Goal: Find specific page/section: Find specific page/section

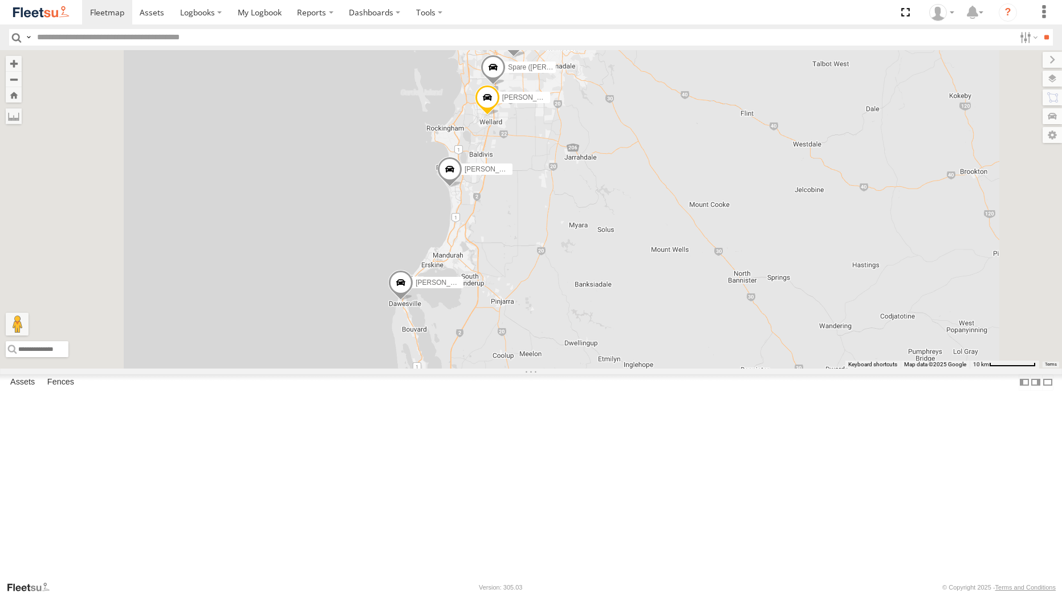
click at [43, 4] on link at bounding box center [41, 12] width 82 height 25
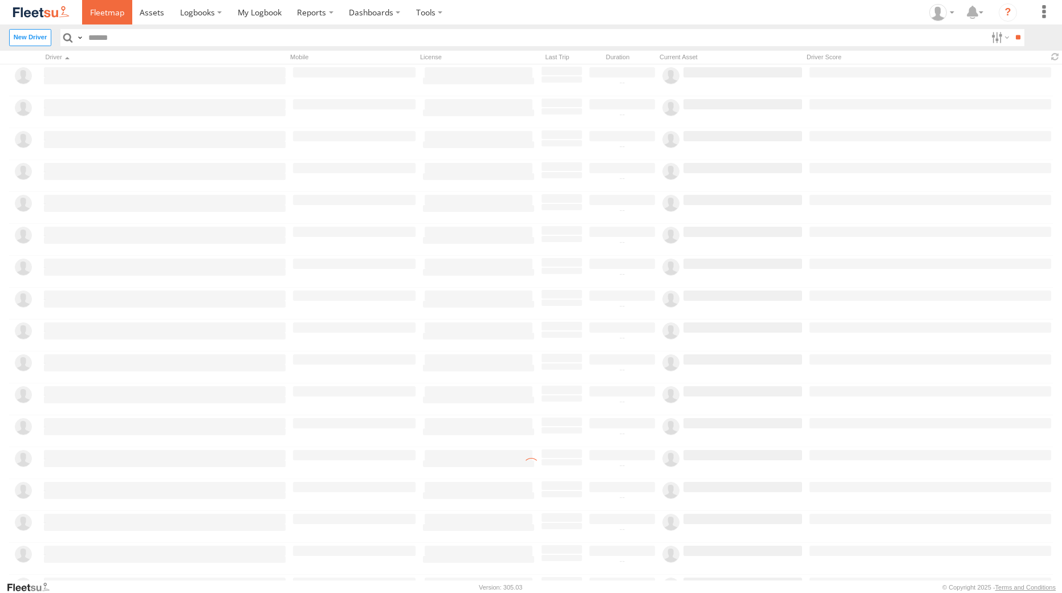
click at [92, 14] on span at bounding box center [107, 12] width 34 height 11
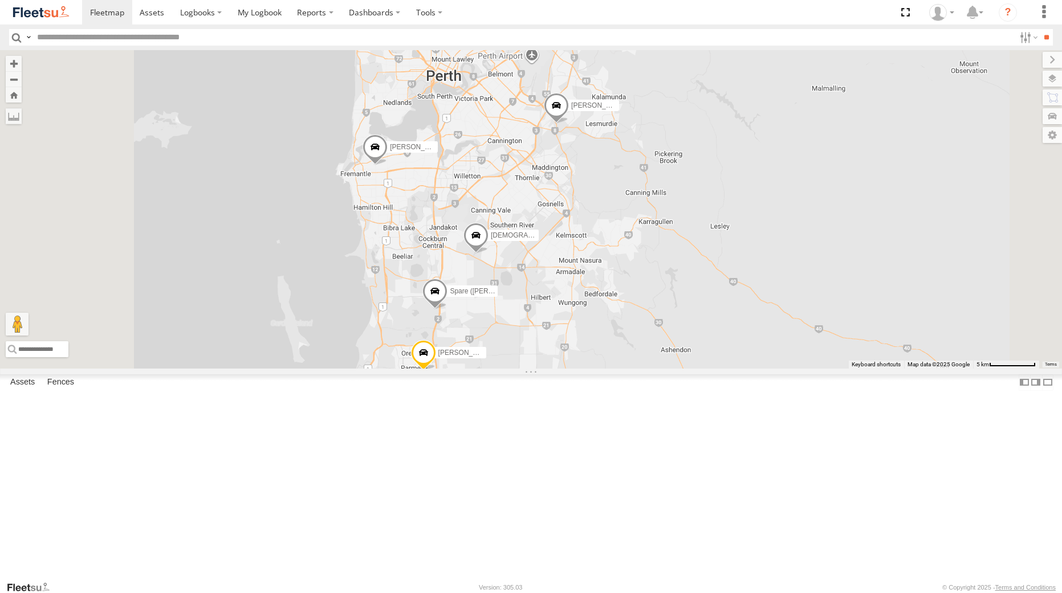
drag, startPoint x: 665, startPoint y: 217, endPoint x: 718, endPoint y: 382, distance: 173.4
click at [718, 368] on div "Mason Forward - 1GSF604 - 0493 150 236 Zac Hollyoak -1HSK204 Brendon Smith - 1G…" at bounding box center [531, 209] width 1062 height 318
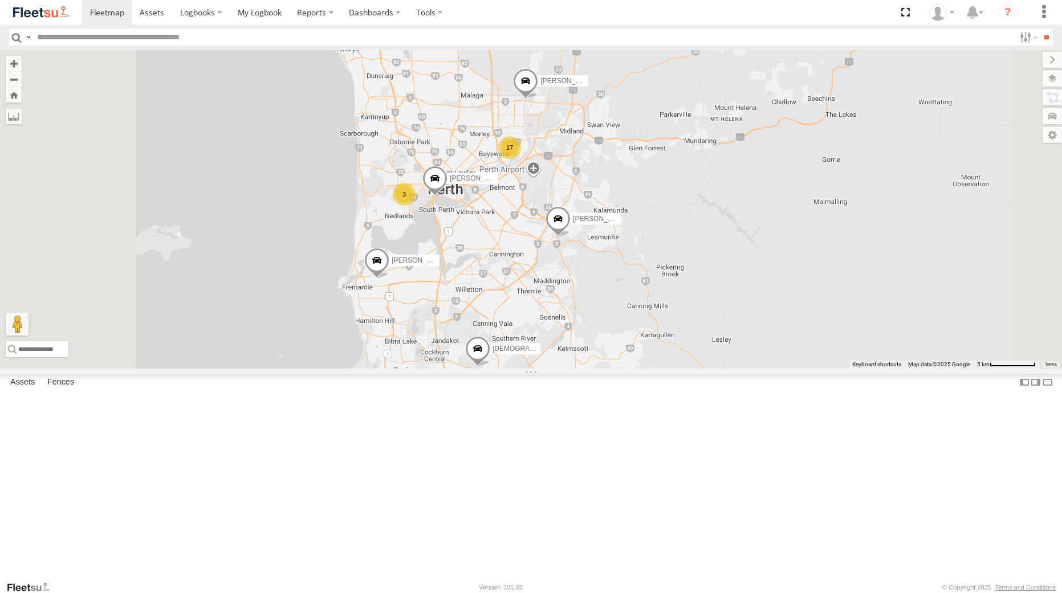
drag, startPoint x: 712, startPoint y: 329, endPoint x: 713, endPoint y: 407, distance: 78.1
click at [713, 368] on div "Mason Forward - 1GSF604 - 0493 150 236 Zac Hollyoak -1HSK204 Brendon Smith - 1G…" at bounding box center [531, 209] width 1062 height 318
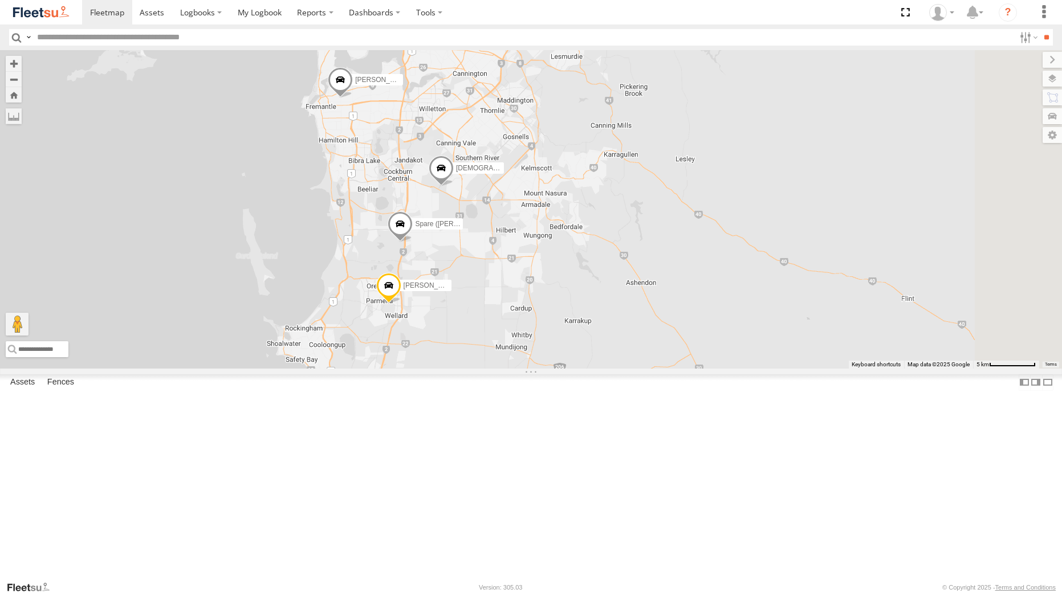
drag, startPoint x: 674, startPoint y: 249, endPoint x: 585, endPoint y: 451, distance: 220.5
click at [585, 368] on div "Zac Hollyoak -1HSK204 Chris Evangelellis - 1IAU453 - 0408 092 213 Brendon Smith…" at bounding box center [531, 209] width 1062 height 318
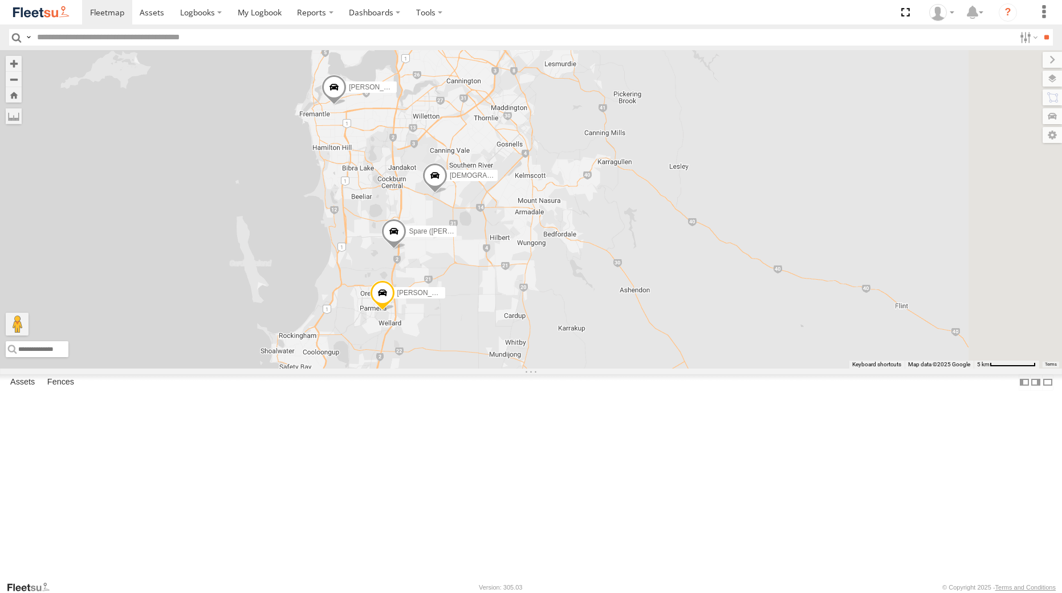
click at [447, 194] on span at bounding box center [434, 179] width 25 height 31
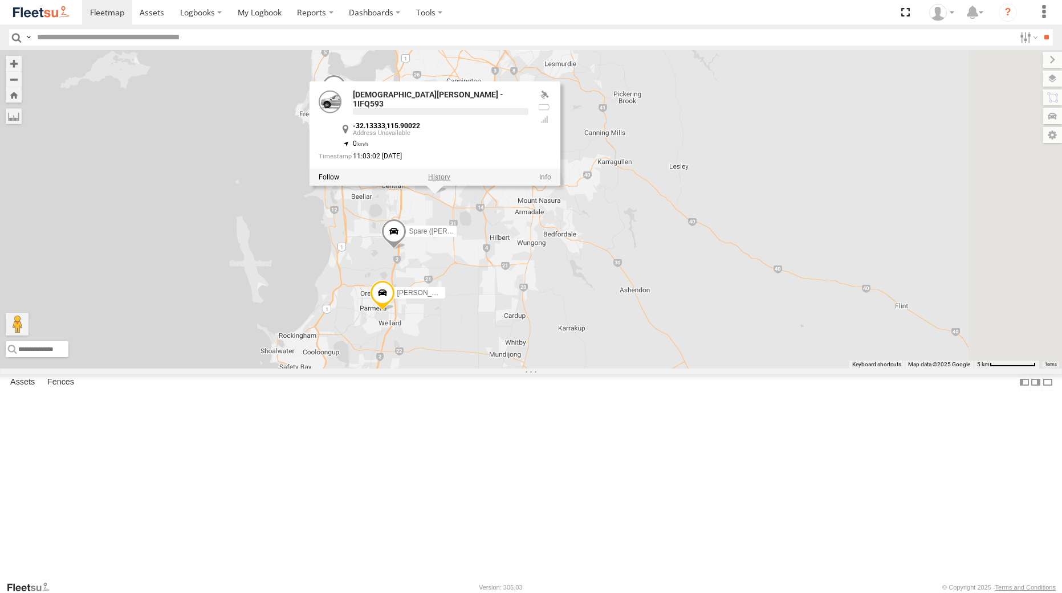
click at [450, 181] on label at bounding box center [438, 177] width 22 height 8
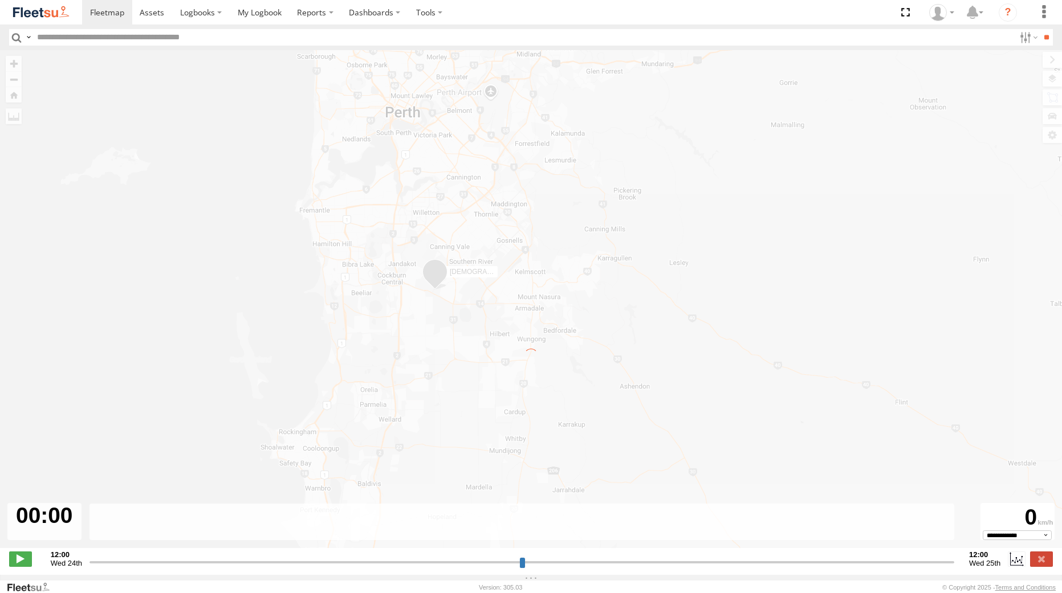
type input "**********"
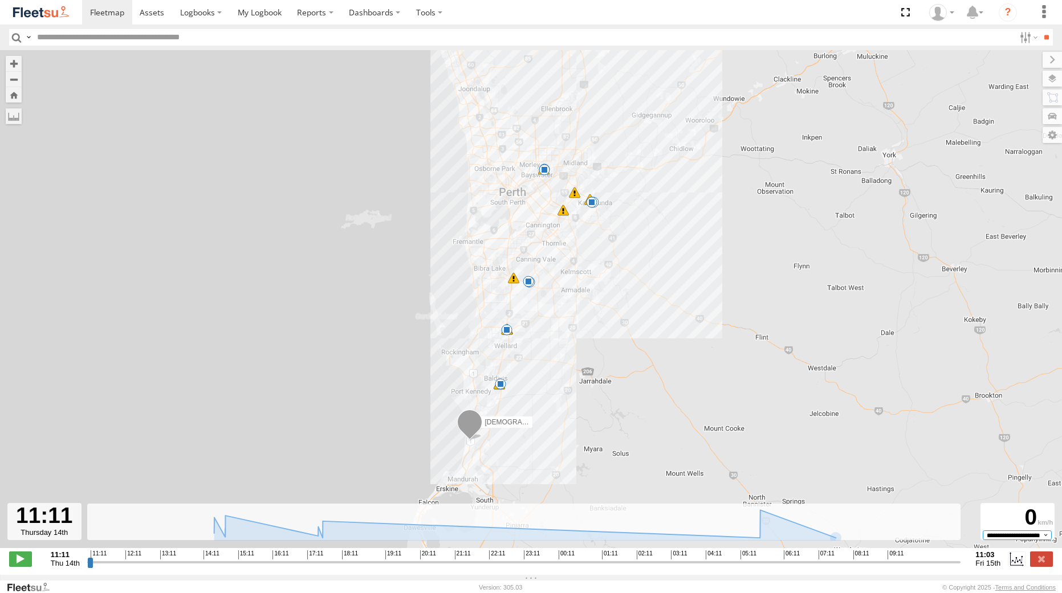
click at [991, 537] on select "**********" at bounding box center [1017, 535] width 69 height 9
select select "*****"
click at [983, 536] on select "**********" at bounding box center [1017, 535] width 69 height 9
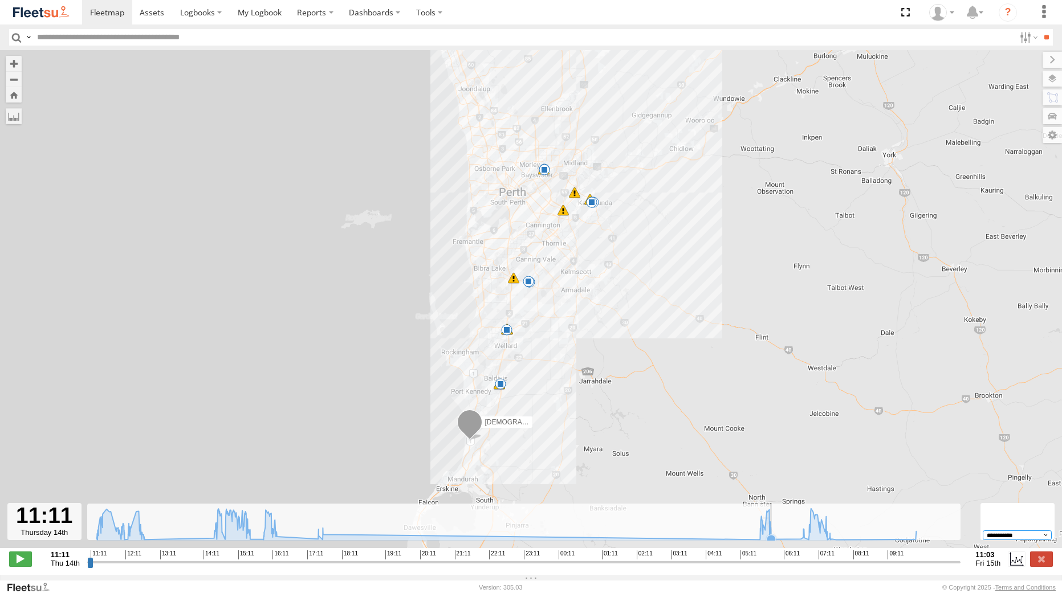
click at [772, 534] on icon at bounding box center [506, 523] width 831 height 31
click at [800, 539] on icon at bounding box center [506, 523] width 831 height 31
click at [806, 539] on icon at bounding box center [506, 523] width 831 height 31
click at [833, 536] on icon at bounding box center [506, 523] width 831 height 31
click at [915, 540] on icon at bounding box center [915, 539] width 11 height 11
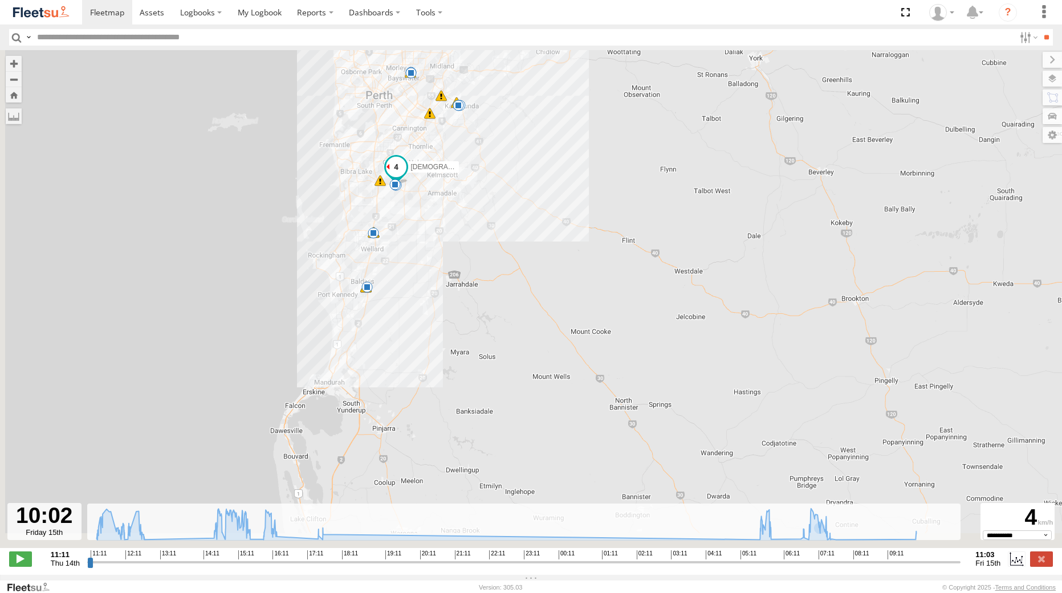
drag, startPoint x: 222, startPoint y: 432, endPoint x: 294, endPoint y: 270, distance: 177.3
click at [294, 270] on div "Christian Davies - 1IFQ593 12:34 Thu 14:30 Thu 14:30 Thu 14:42 Thu 14:44 Thu 14…" at bounding box center [531, 305] width 1062 height 510
click at [100, 12] on span at bounding box center [107, 12] width 34 height 11
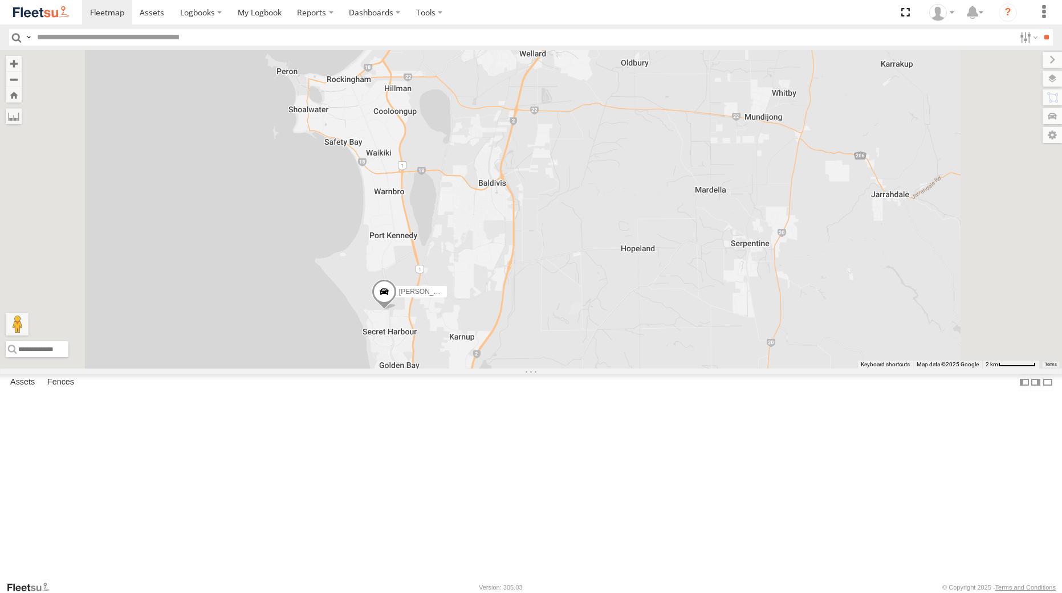
drag, startPoint x: 648, startPoint y: 193, endPoint x: 601, endPoint y: 258, distance: 80.8
click at [601, 258] on div "Zac Hollyoak -1HSK204 Brendon Smith - 1GFS603 Chris Hall - 1HFT753 - 0455 979 3…" at bounding box center [531, 209] width 1062 height 318
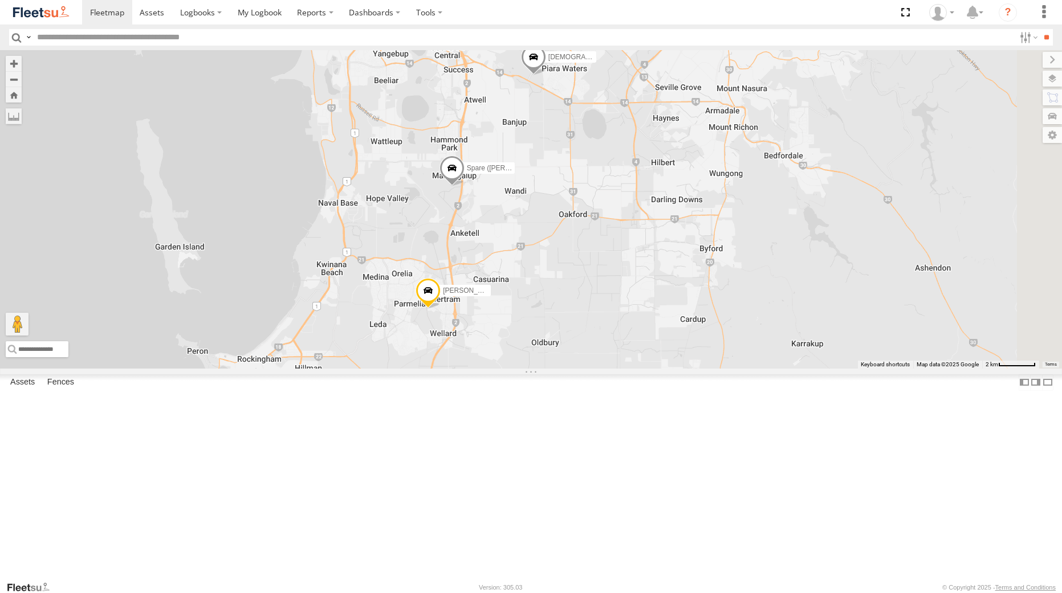
drag, startPoint x: 562, startPoint y: 291, endPoint x: 509, endPoint y: 484, distance: 199.8
click at [509, 368] on div "Zac Hollyoak -1HSK204 Brendon Smith - 1GFS603 Chris Hall - 1HFT753 - 0455 979 3…" at bounding box center [531, 209] width 1062 height 318
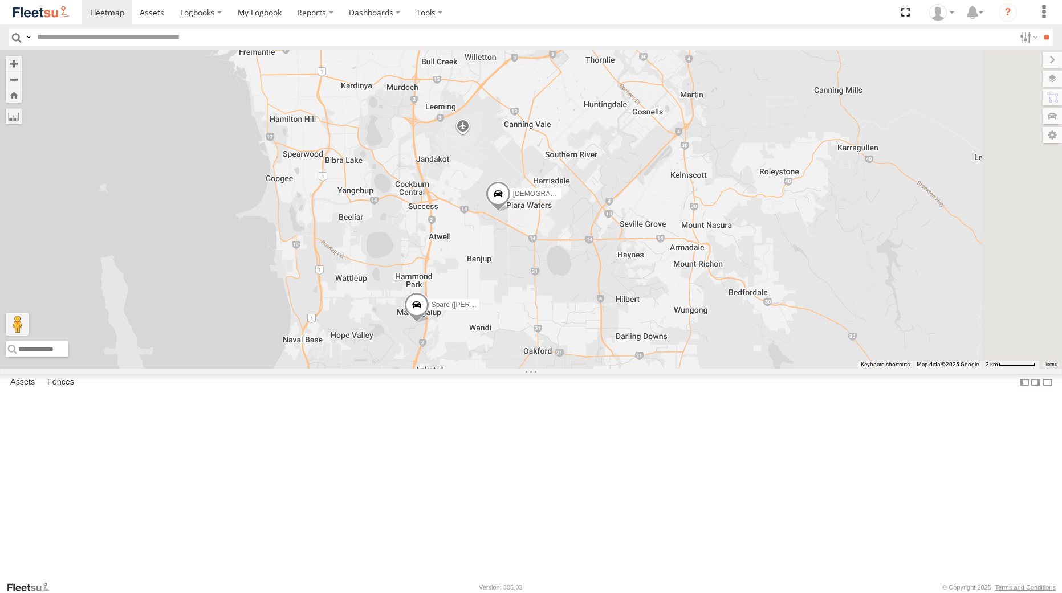
drag, startPoint x: 686, startPoint y: 249, endPoint x: 639, endPoint y: 411, distance: 169.2
click at [639, 368] on div "Zac Hollyoak -1HSK204 Brendon Smith - 1GFS603 Chris Hall - 1HFT753 - 0455 979 3…" at bounding box center [531, 209] width 1062 height 318
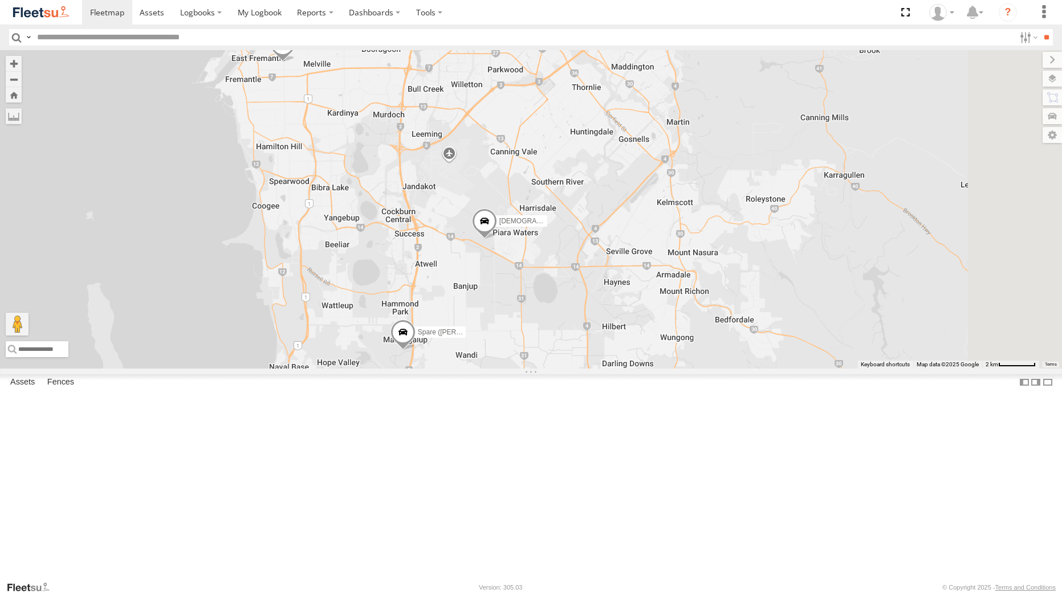
click at [415, 351] on span at bounding box center [402, 335] width 25 height 31
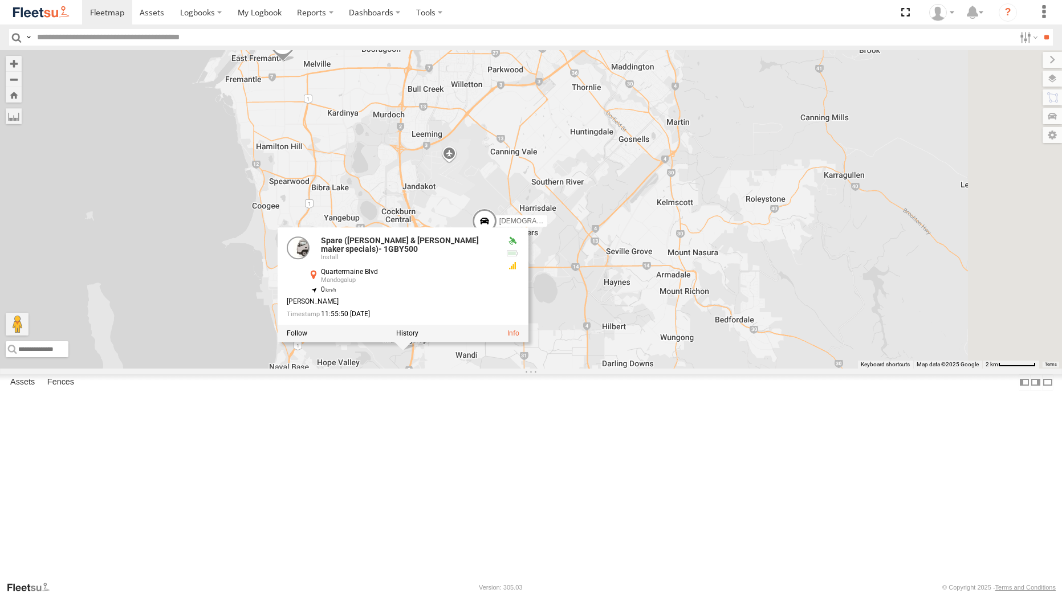
click at [807, 350] on div "Zac Hollyoak -1HSK204 Brendon Smith - 1GFS603 Chris Hall - 1HFT753 - 0455 979 3…" at bounding box center [531, 209] width 1062 height 318
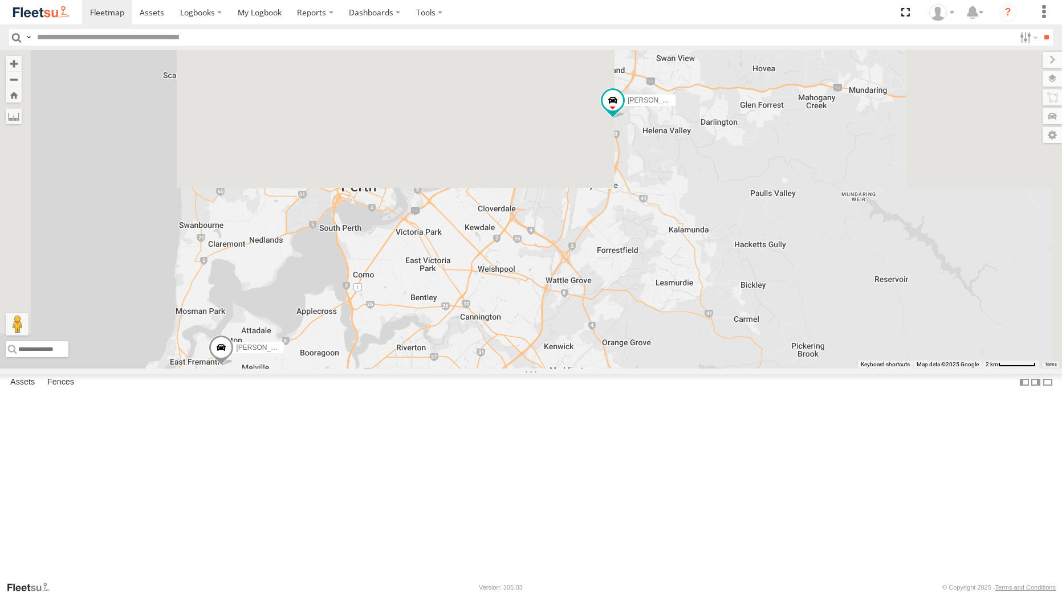
drag, startPoint x: 578, startPoint y: 192, endPoint x: 516, endPoint y: 500, distance: 314.6
click at [516, 368] on div "Zac Hollyoak -1HSK204 Brendon Smith - 1GFS603 Chris Hall - 1HFT753 - 0455 979 3…" at bounding box center [531, 209] width 1062 height 318
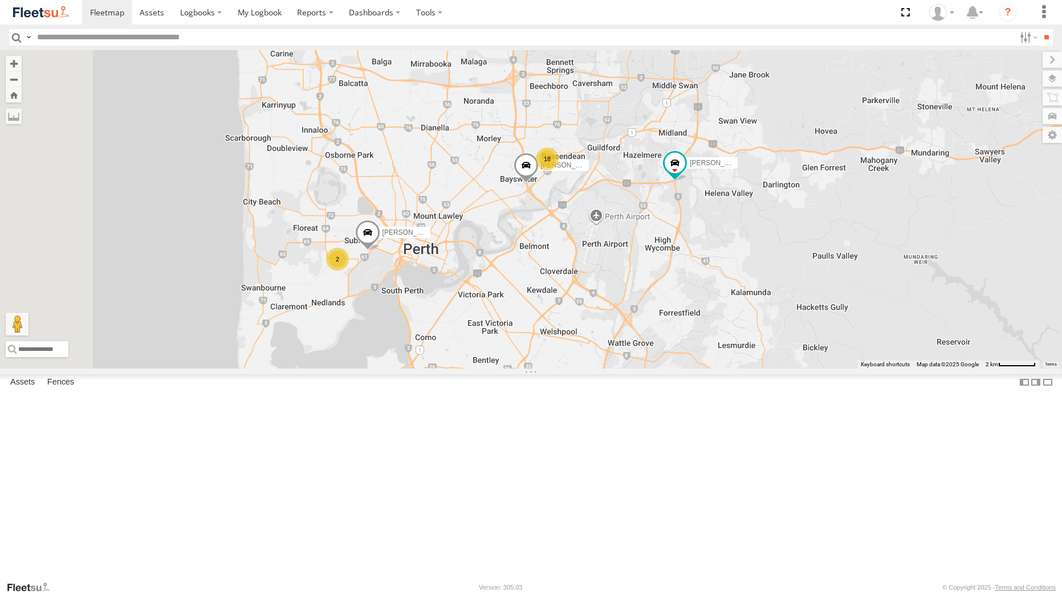
drag, startPoint x: 622, startPoint y: 309, endPoint x: 700, endPoint y: 310, distance: 78.1
click at [700, 310] on div "Zac Hollyoak -1HSK204 Brendon Smith - 1GFS603 Chris Hall - 1HFT753 - 0455 979 3…" at bounding box center [531, 209] width 1062 height 318
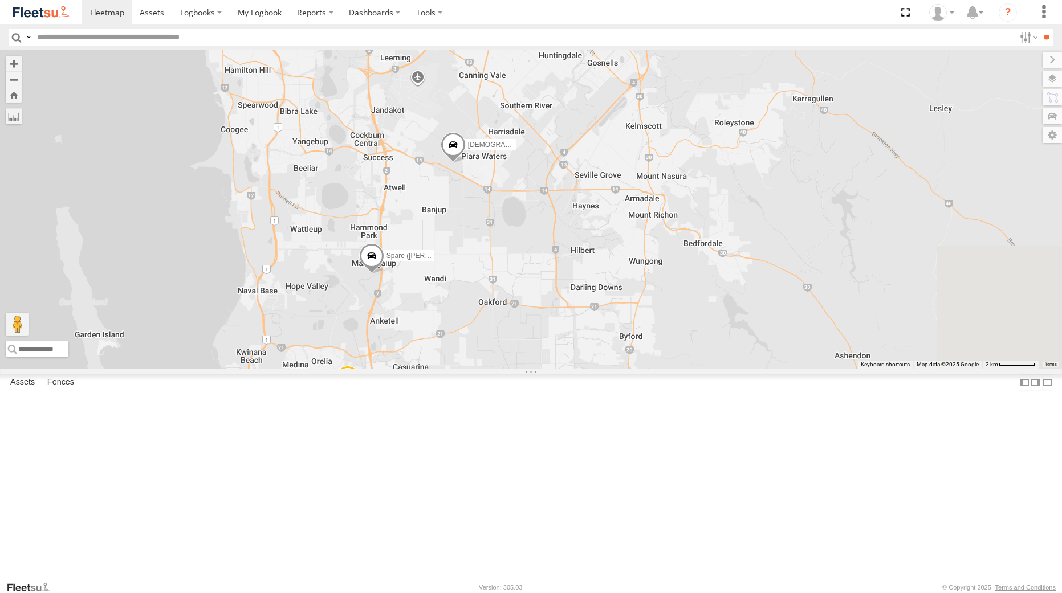
drag, startPoint x: 641, startPoint y: 375, endPoint x: 607, endPoint y: 2, distance: 374.3
click at [607, 2] on body at bounding box center [531, 296] width 1062 height 593
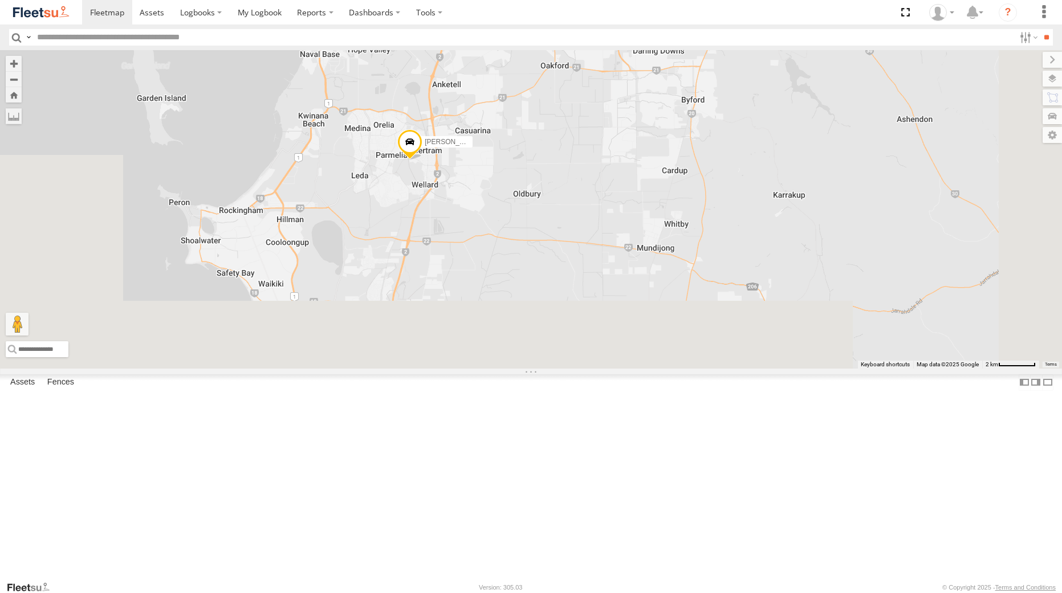
drag, startPoint x: 630, startPoint y: 294, endPoint x: 683, endPoint y: 117, distance: 184.6
click at [683, 117] on div "Zac Hollyoak -1HSK204 Brendon Smith - 1GFS603 Chris Hall - 1HFT753 - 0455 979 3…" at bounding box center [531, 209] width 1062 height 318
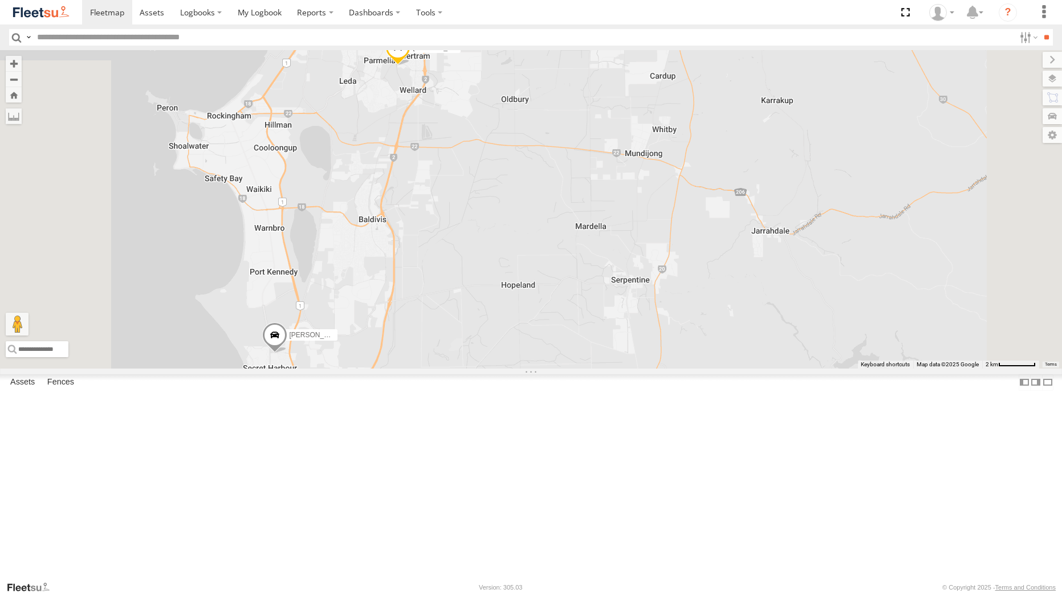
drag, startPoint x: 642, startPoint y: 255, endPoint x: 643, endPoint y: 242, distance: 13.1
click at [643, 242] on div "Zac Hollyoak -1HSK204 Brendon Smith - 1GFS603 Chris Hall - 1HFT753 - 0455 979 3…" at bounding box center [531, 209] width 1062 height 318
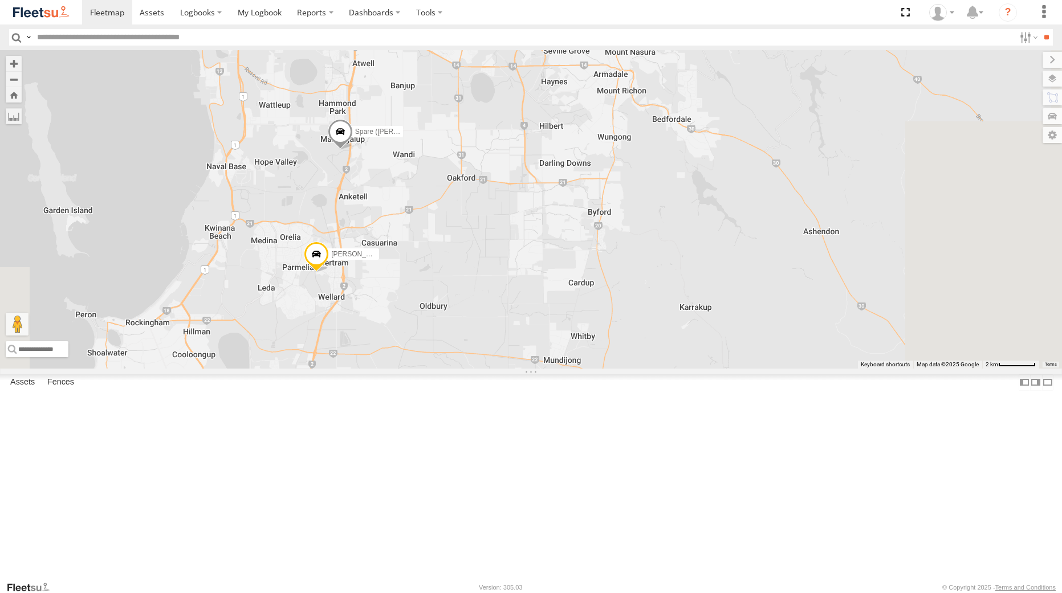
drag, startPoint x: 643, startPoint y: 242, endPoint x: 537, endPoint y: 470, distance: 251.4
click at [538, 368] on div "Zac Hollyoak -1HSK204 Brendon Smith - 1GFS603 Chris Hall - 1HFT753 - 0455 979 3…" at bounding box center [531, 209] width 1062 height 318
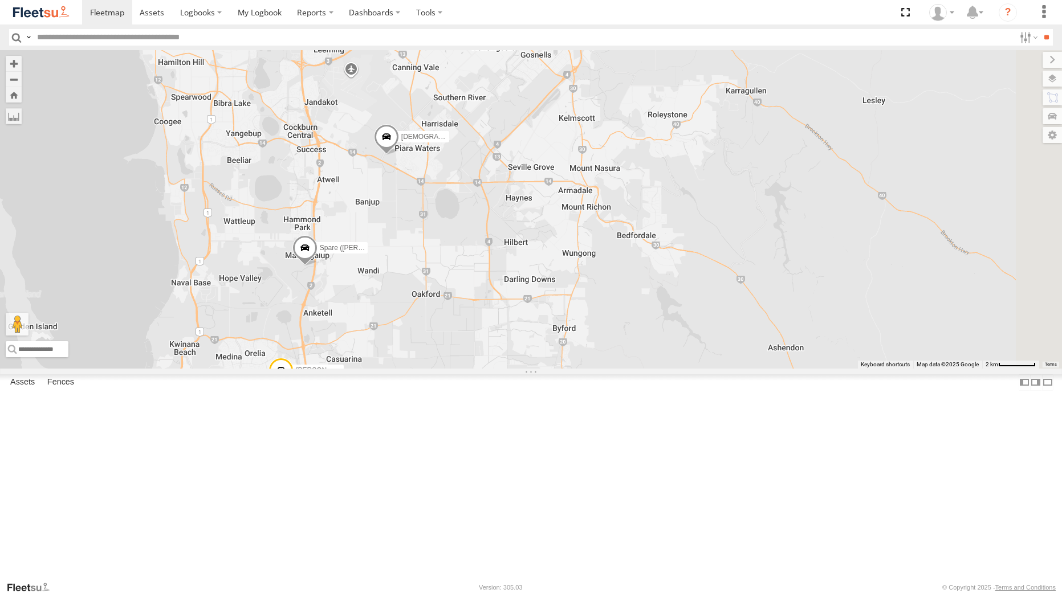
drag, startPoint x: 606, startPoint y: 380, endPoint x: 607, endPoint y: 461, distance: 80.9
click at [607, 368] on div "Zac Hollyoak -1HSK204 Brendon Smith - 1GFS603 Chris Hall - 1HFT753 - 0455 979 3…" at bounding box center [531, 209] width 1062 height 318
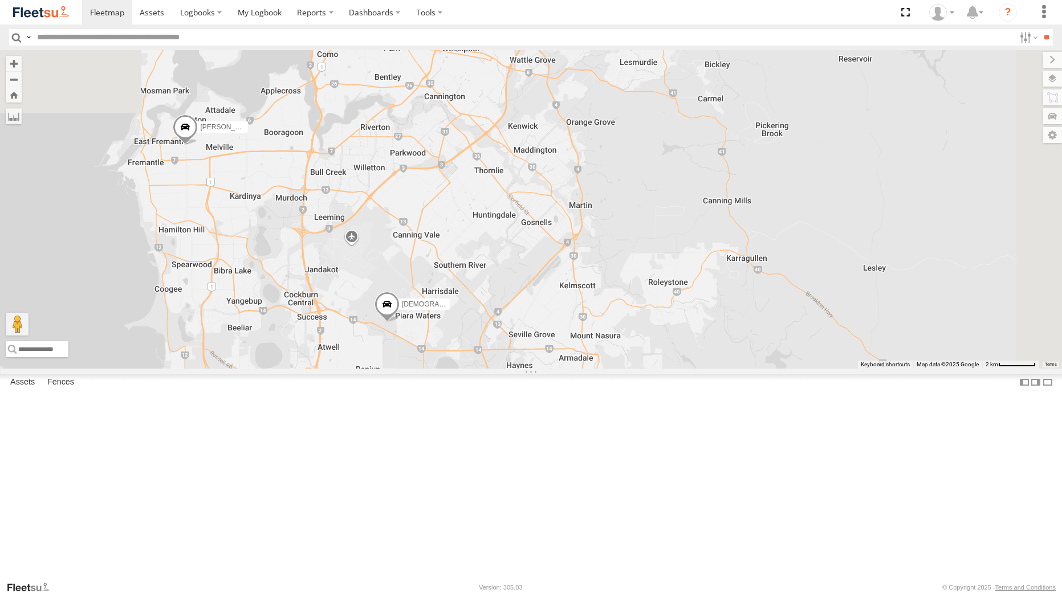
drag, startPoint x: 580, startPoint y: 410, endPoint x: 580, endPoint y: 508, distance: 97.5
click at [580, 368] on div "Zac Hollyoak -1HSK204 Brendon Smith - 1GFS603 Chris Hall - 1HFT753 - 0455 979 3…" at bounding box center [531, 209] width 1062 height 318
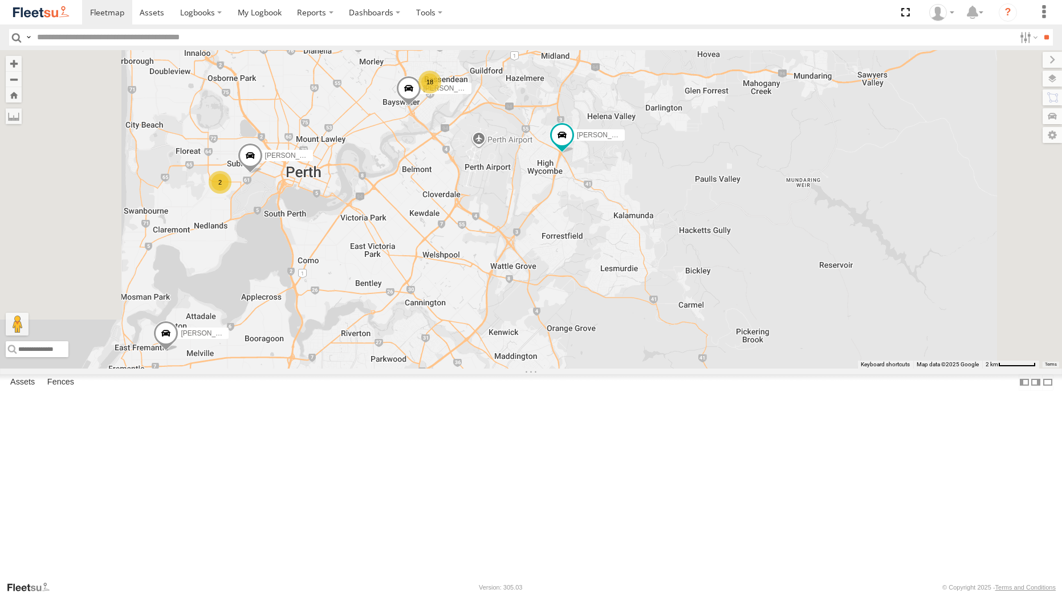
drag, startPoint x: 629, startPoint y: 190, endPoint x: 610, endPoint y: 405, distance: 215.7
click at [610, 368] on div "Zac Hollyoak -1HSK204 Brendon Smith - 1GFS603 Chris Hall - 1HFT753 - 0455 979 3…" at bounding box center [531, 209] width 1062 height 318
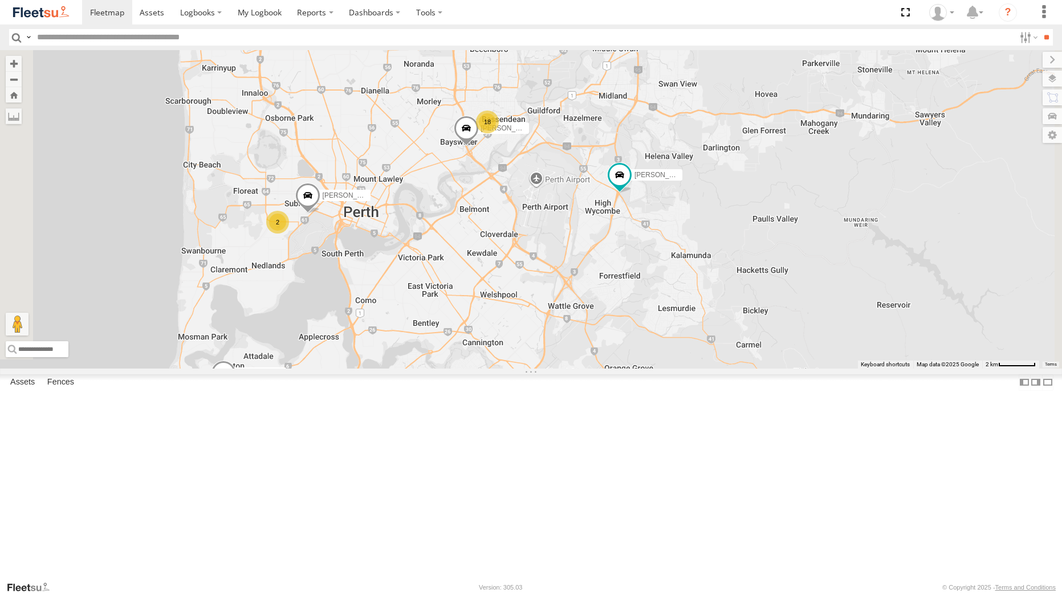
drag, startPoint x: 529, startPoint y: 375, endPoint x: 572, endPoint y: 401, distance: 49.8
click at [572, 368] on div "Zac Hollyoak -1HSK204 Brendon Smith - 1GFS603 Chris Hall - 1HFT753 - 0455 979 3…" at bounding box center [531, 209] width 1062 height 318
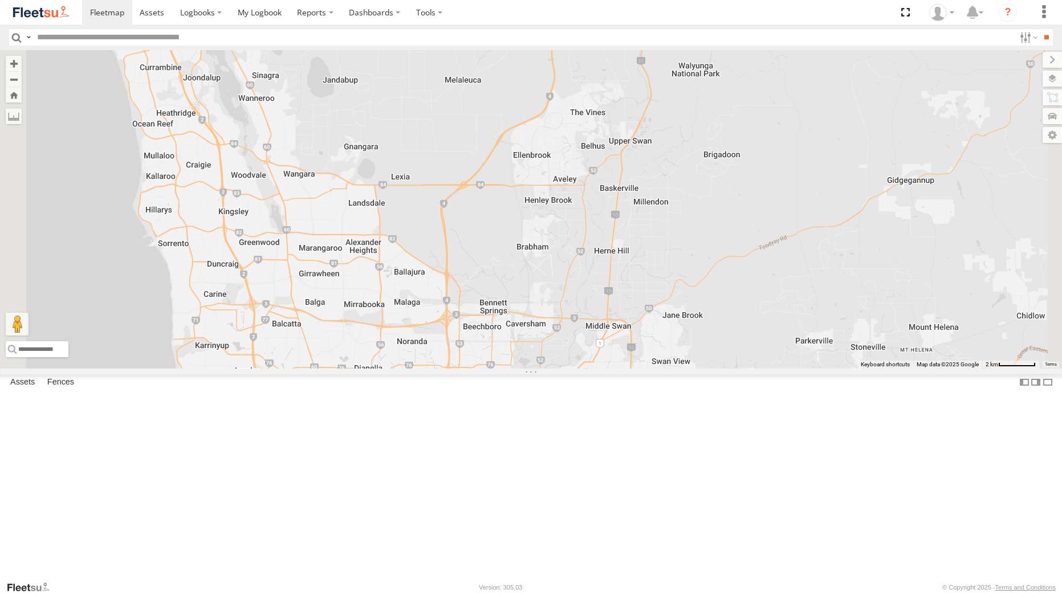
drag, startPoint x: 528, startPoint y: 225, endPoint x: 524, endPoint y: 516, distance: 291.8
click at [524, 368] on div "Zac Hollyoak -1HSK204 Brendon Smith - 1GFS603 Chris Hall - 1HFT753 - 0455 979 3…" at bounding box center [531, 209] width 1062 height 318
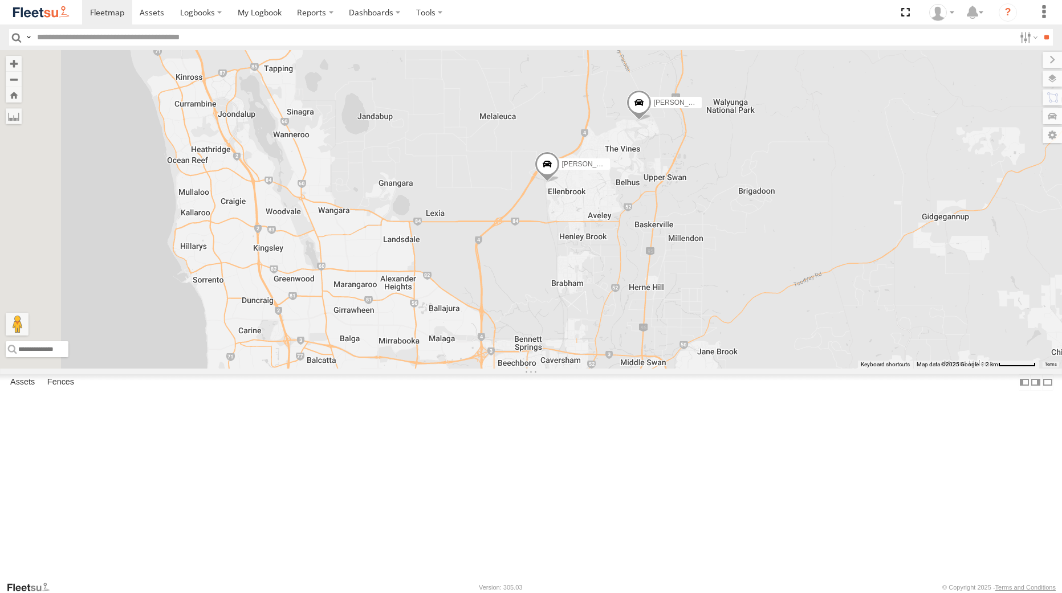
drag, startPoint x: 486, startPoint y: 344, endPoint x: 520, endPoint y: 382, distance: 51.2
click at [520, 368] on div "Zac Hollyoak -1HSK204 Brendon Smith - 1GFS603 Chris Hall - 1HFT753 - 0455 979 3…" at bounding box center [531, 209] width 1062 height 318
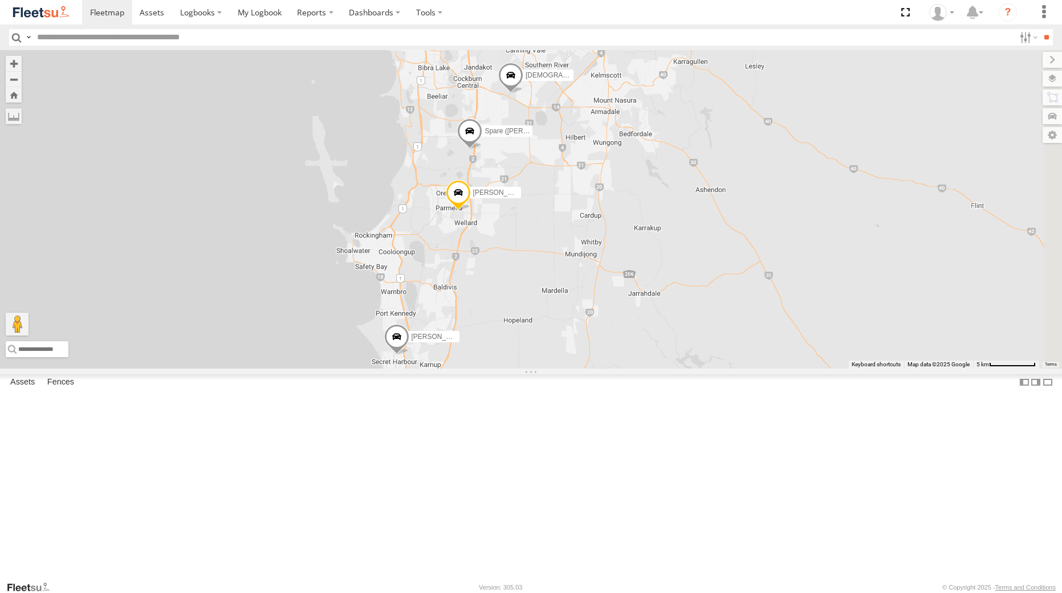
drag, startPoint x: 891, startPoint y: 278, endPoint x: 650, endPoint y: 362, distance: 255.2
click at [650, 362] on div "Zac Hollyoak -1HSK204 Brendon Smith - 1GFS603 Chris Hall - 1HFT753 - 0455 979 3…" at bounding box center [531, 209] width 1062 height 318
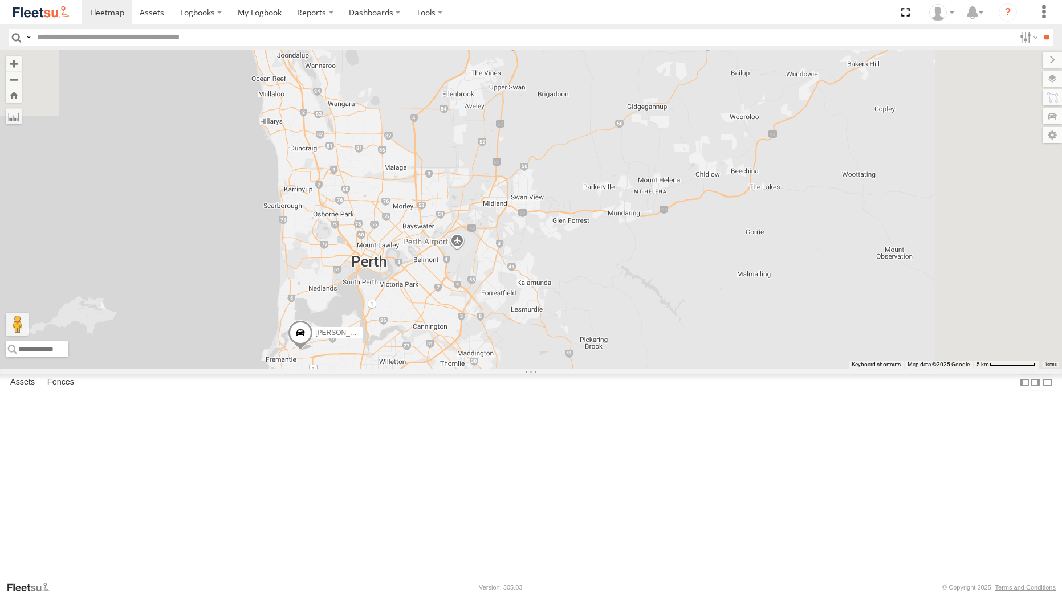
drag, startPoint x: 763, startPoint y: 261, endPoint x: 679, endPoint y: 454, distance: 210.4
click at [679, 368] on div "Zac Hollyoak -1HSK204 Brendon Smith - 1GFS603 Chris Hall - 1HFT753 - 0455 979 3…" at bounding box center [531, 209] width 1062 height 318
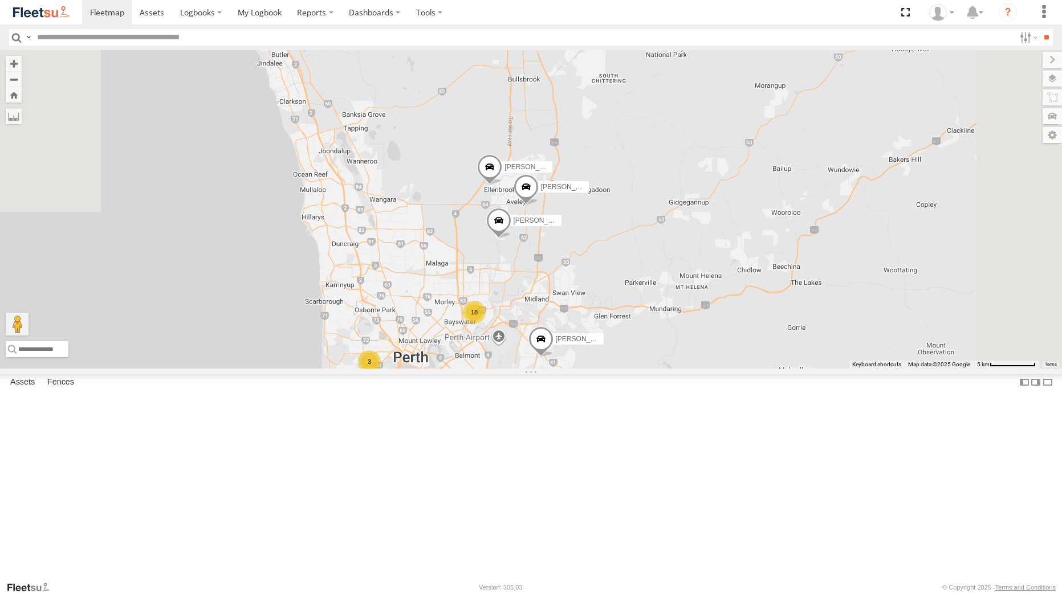
drag, startPoint x: 521, startPoint y: 291, endPoint x: 544, endPoint y: 338, distance: 52.0
click at [544, 338] on div "Zac Hollyoak -1HSK204 Brendon Smith - 1GFS603 Chris Hall - 1HFT753 - 0455 979 3…" at bounding box center [531, 209] width 1062 height 318
